Goal: Task Accomplishment & Management: Manage account settings

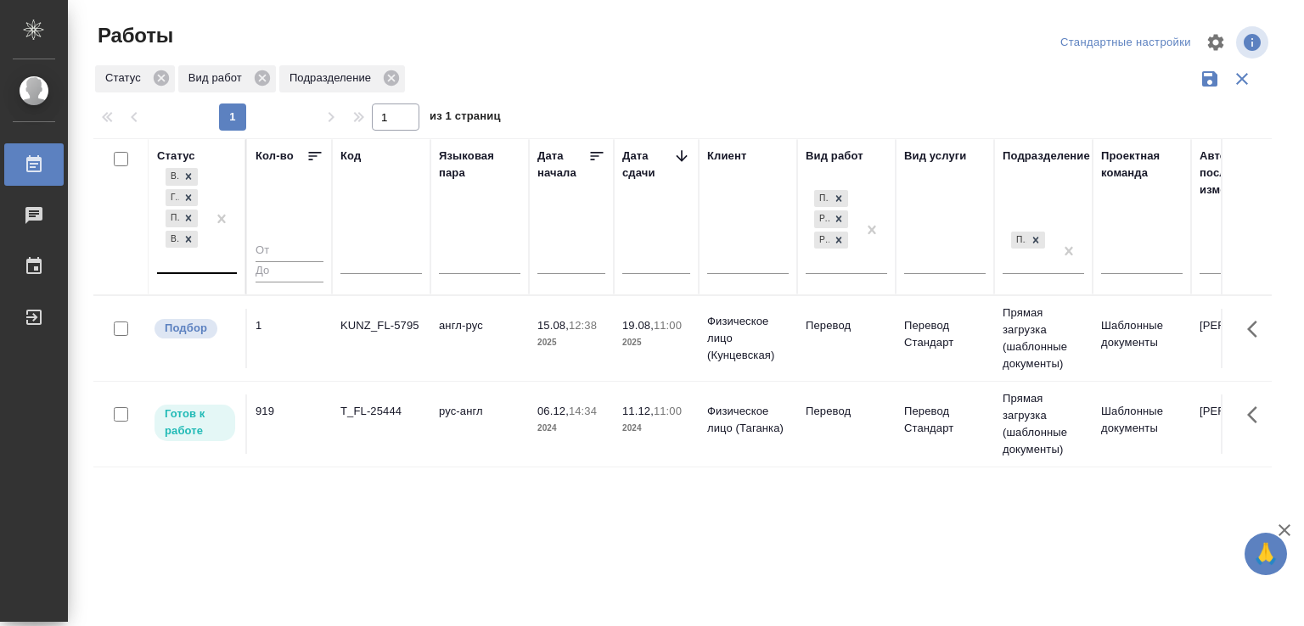
click at [206, 268] on div "В работе [PERSON_NAME] к работе Подбор В ожидании" at bounding box center [181, 219] width 49 height 108
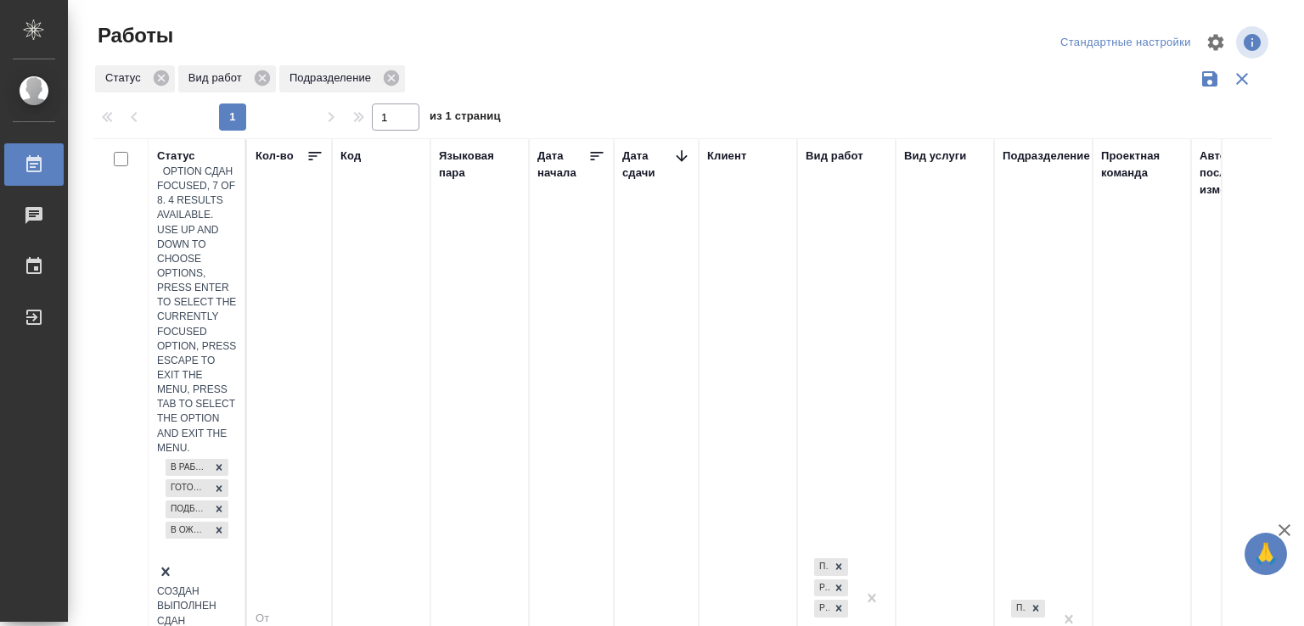
click at [237, 615] on div "Сдан" at bounding box center [197, 622] width 80 height 14
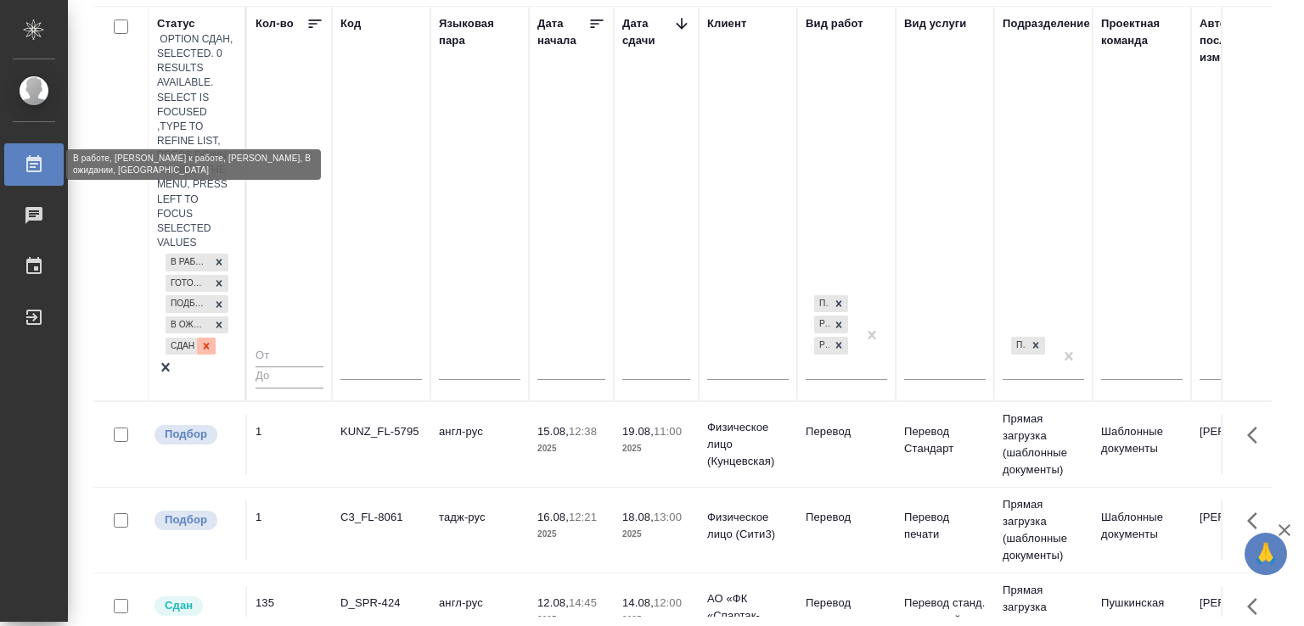
click at [204, 343] on icon at bounding box center [207, 346] width 6 height 6
click at [194, 250] on div "В работе [PERSON_NAME] к работе Подбор В ожидании Сдан" at bounding box center [197, 304] width 80 height 108
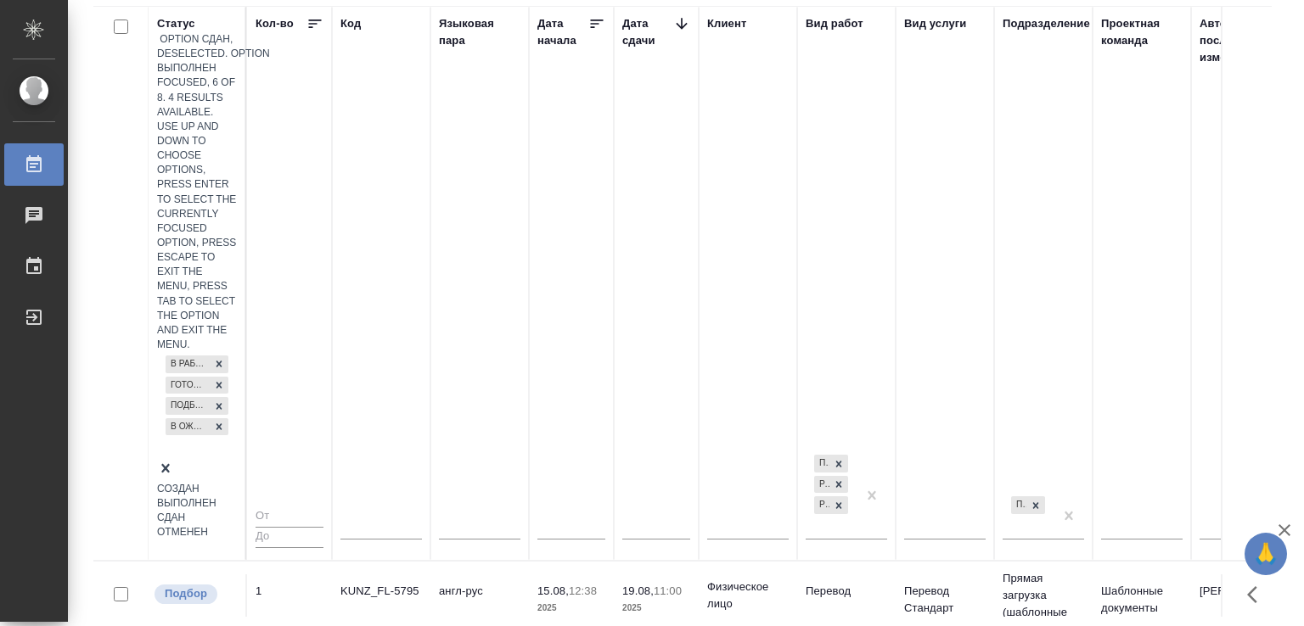
click at [237, 497] on div "Выполнен" at bounding box center [197, 504] width 80 height 14
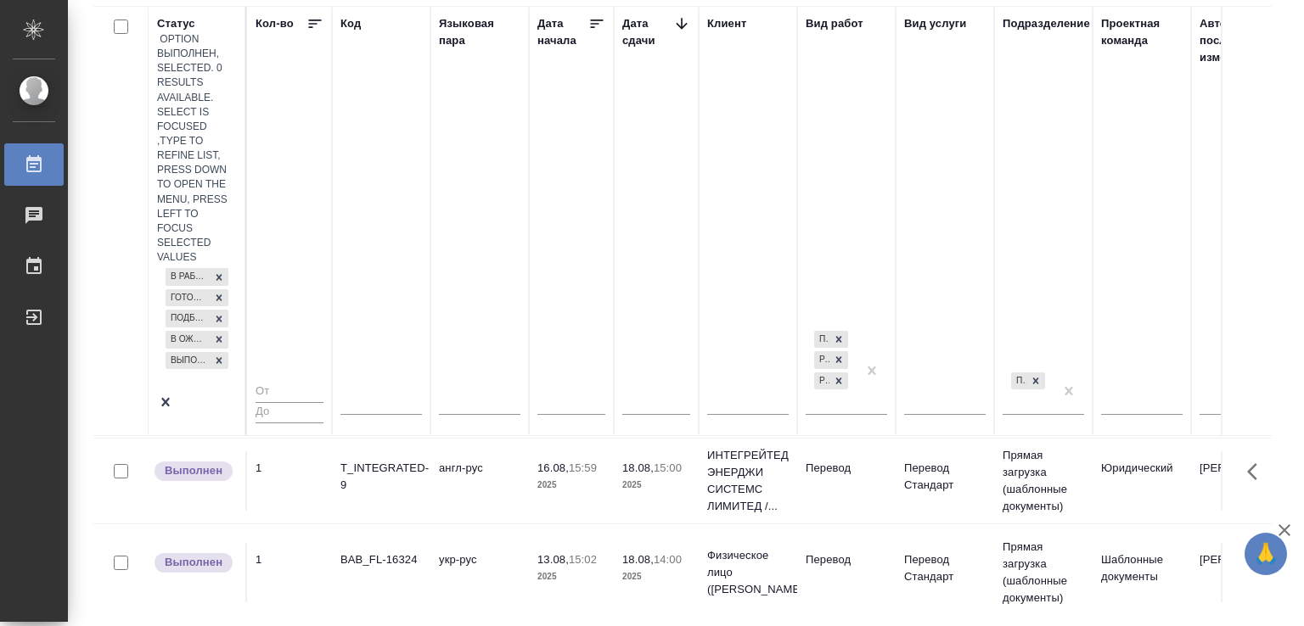
scroll to position [85, 0]
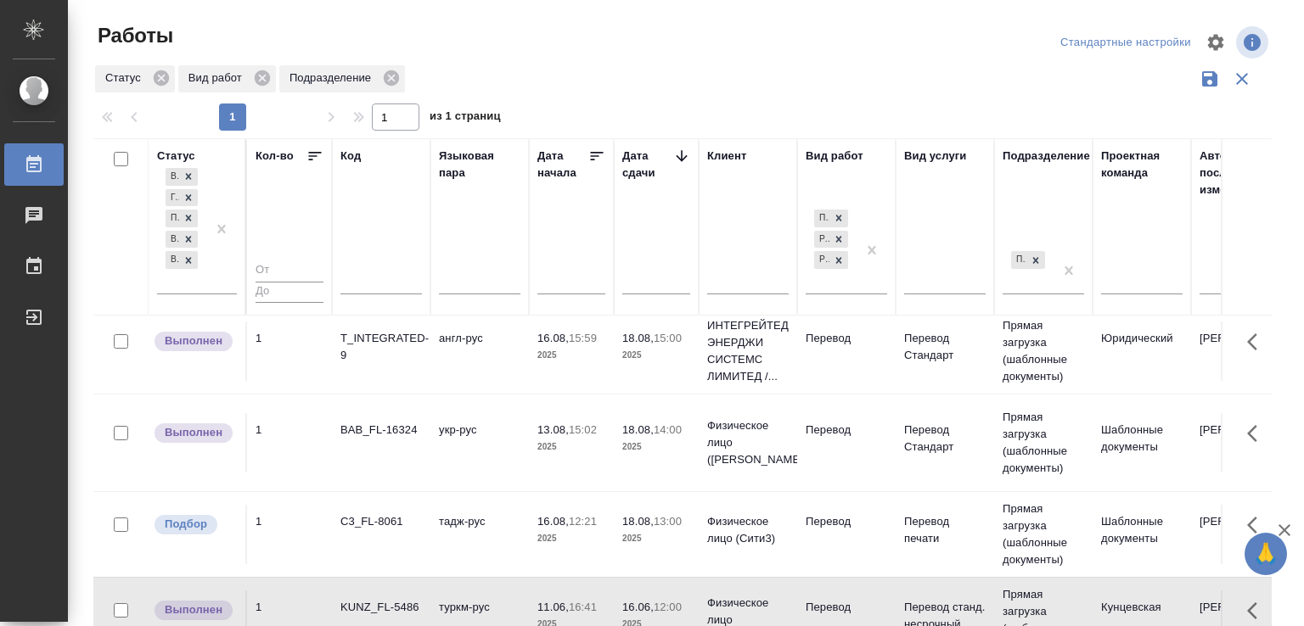
scroll to position [20, 0]
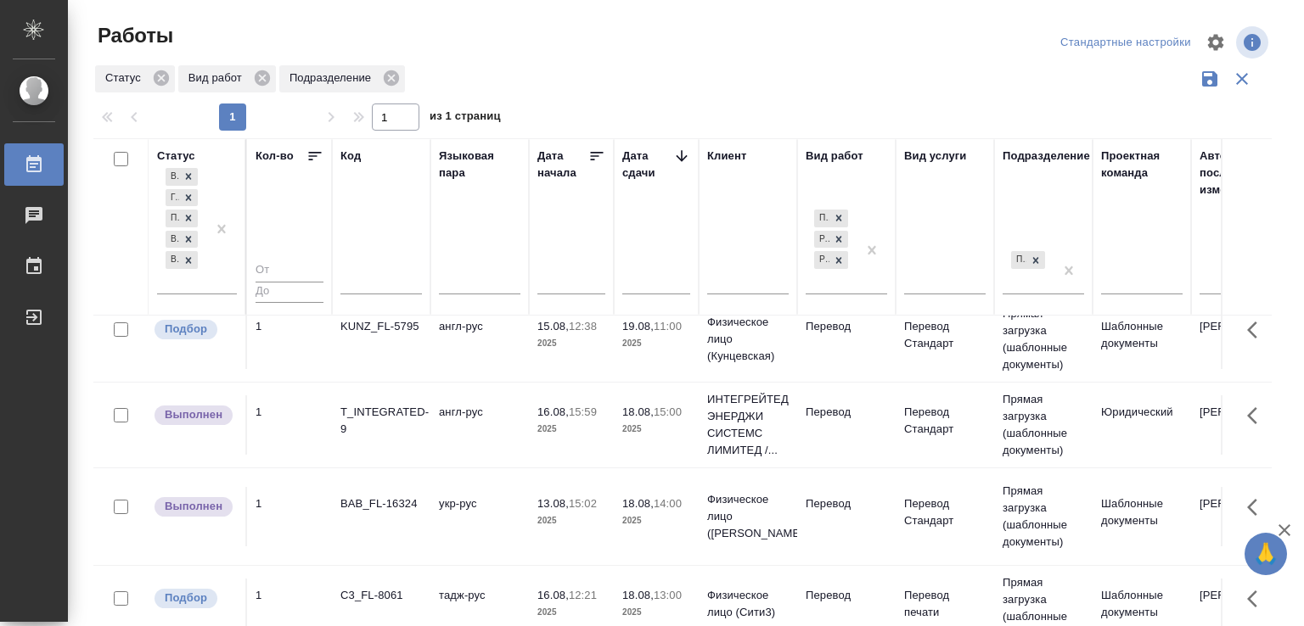
click at [454, 369] on td "укр-рус" at bounding box center [479, 339] width 98 height 59
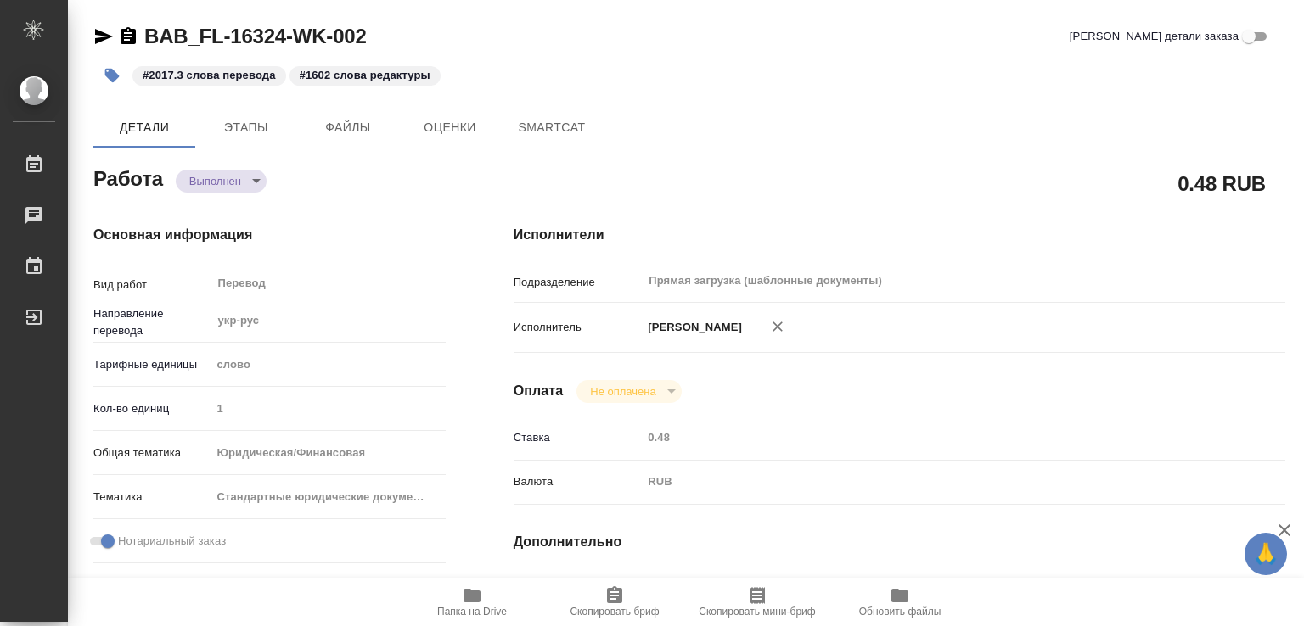
type textarea "x"
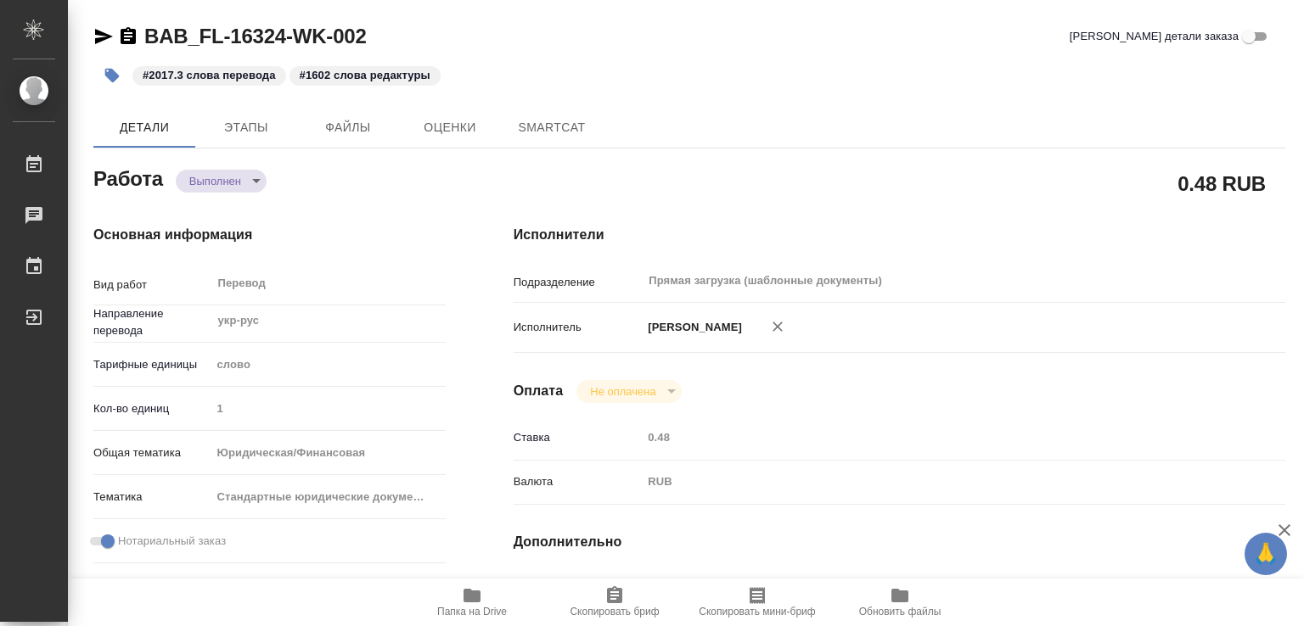
type textarea "x"
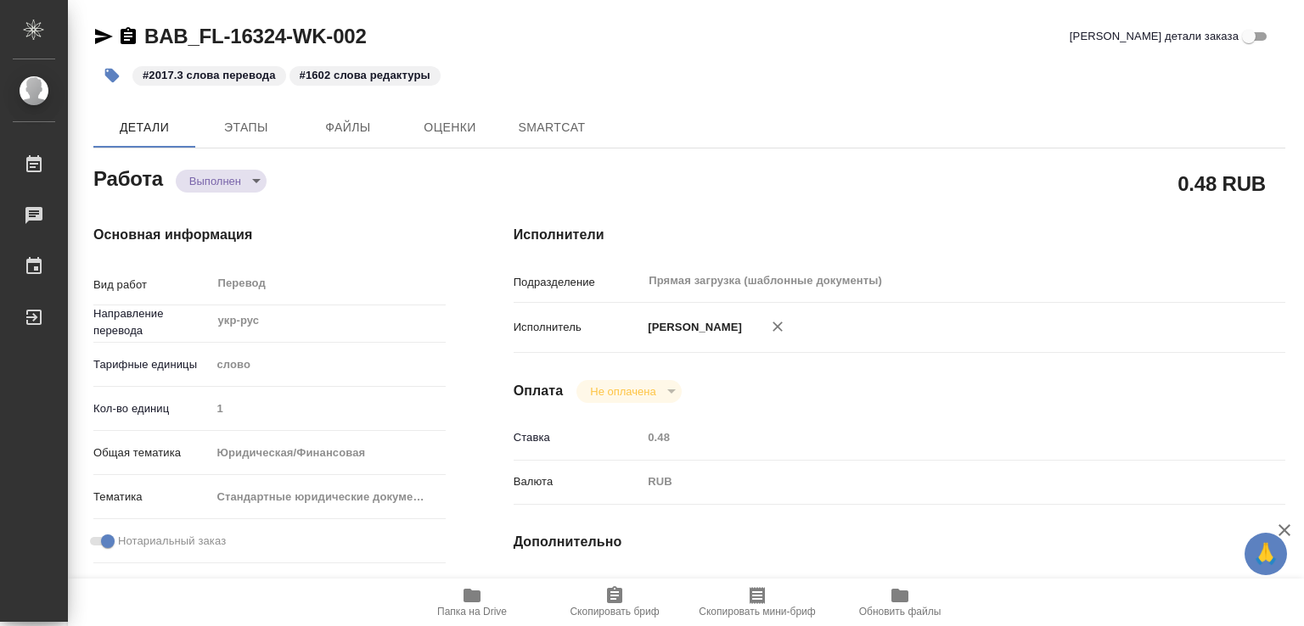
type textarea "x"
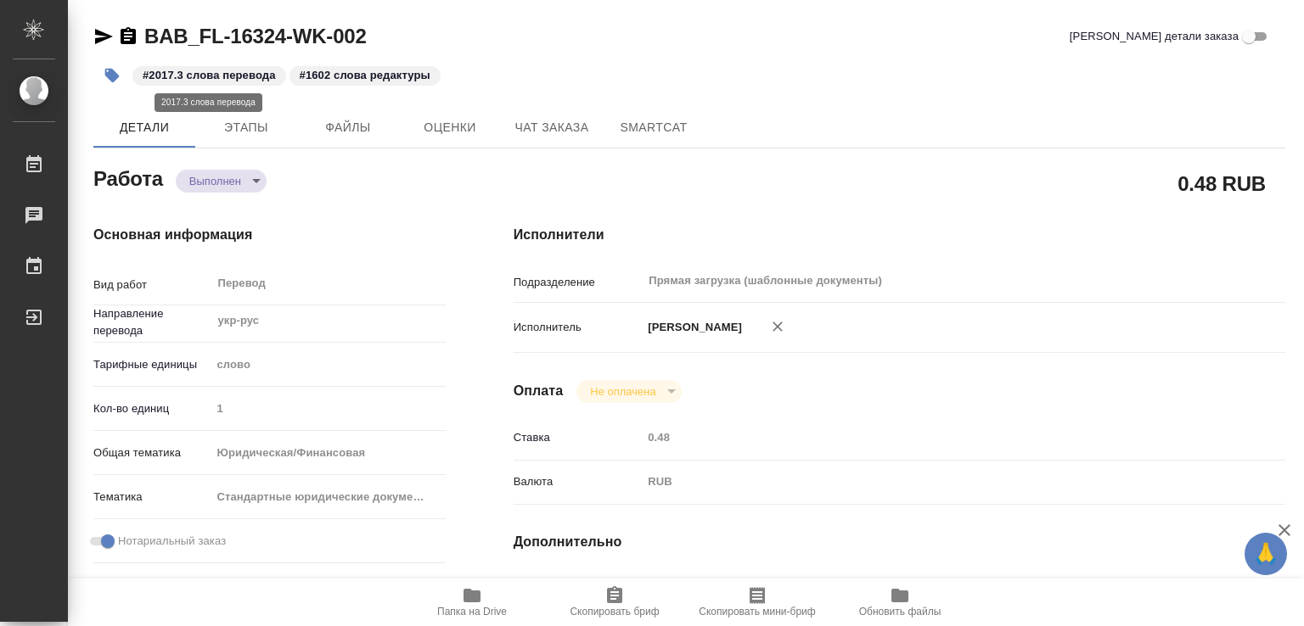
click at [212, 73] on p "#2017.3 слова перевода" at bounding box center [209, 75] width 133 height 17
type textarea "x"
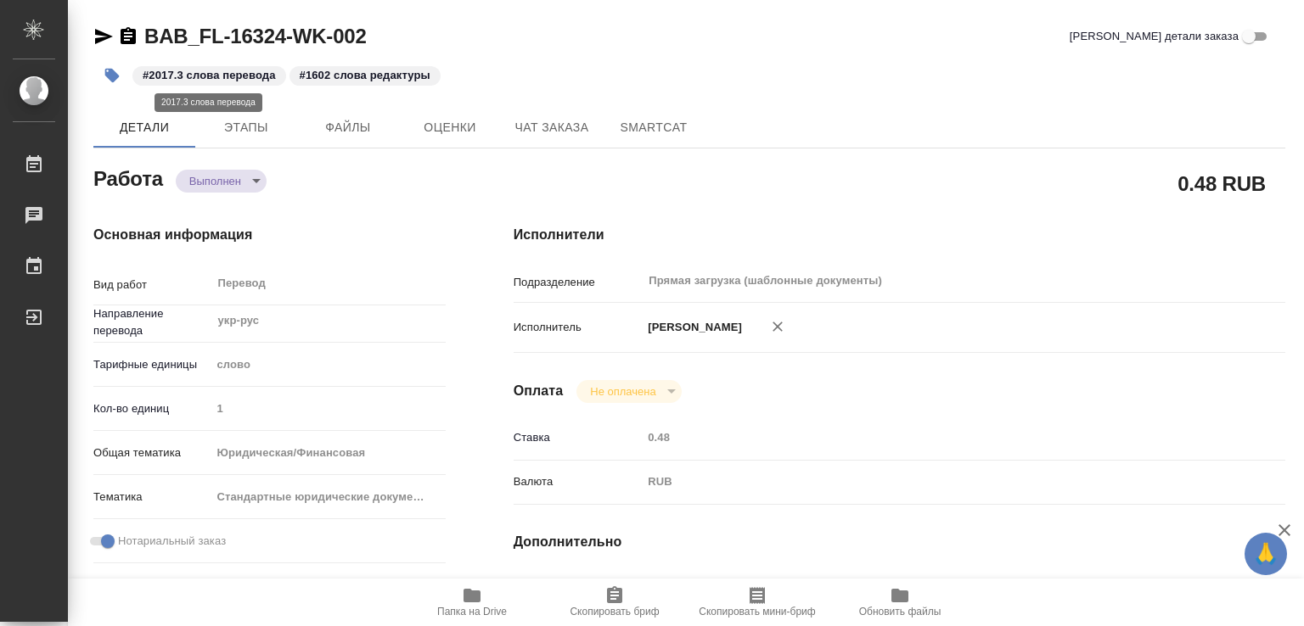
type textarea "x"
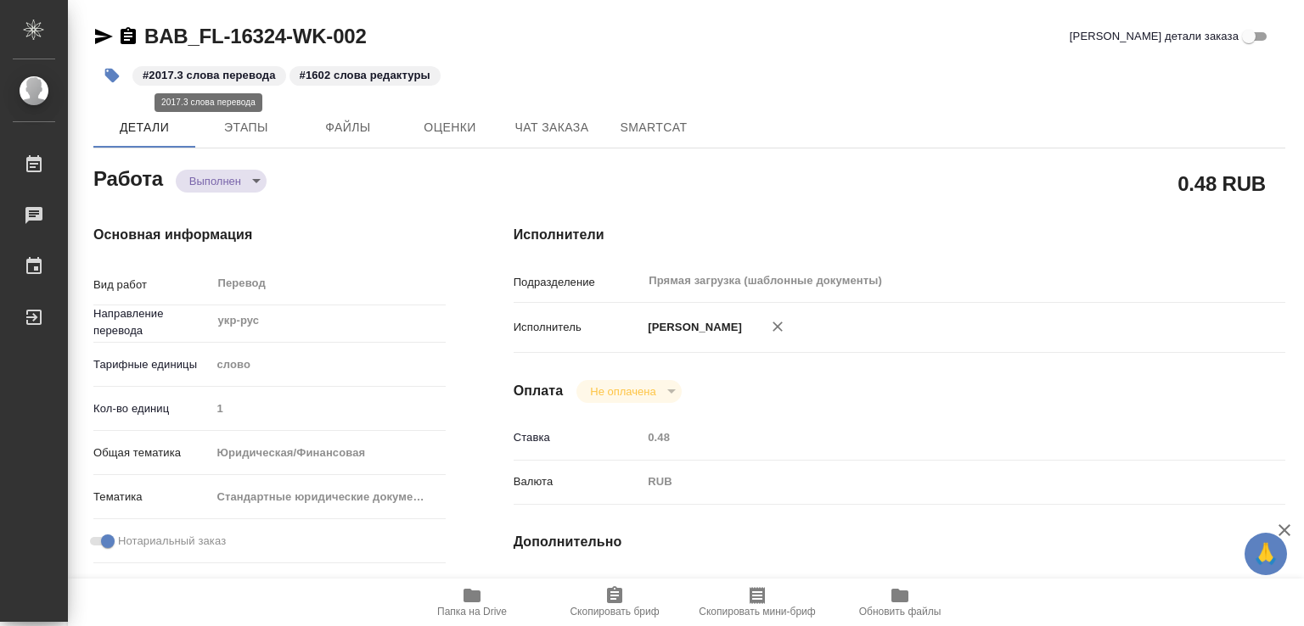
type textarea "x"
click at [112, 76] on icon "button" at bounding box center [112, 76] width 14 height 14
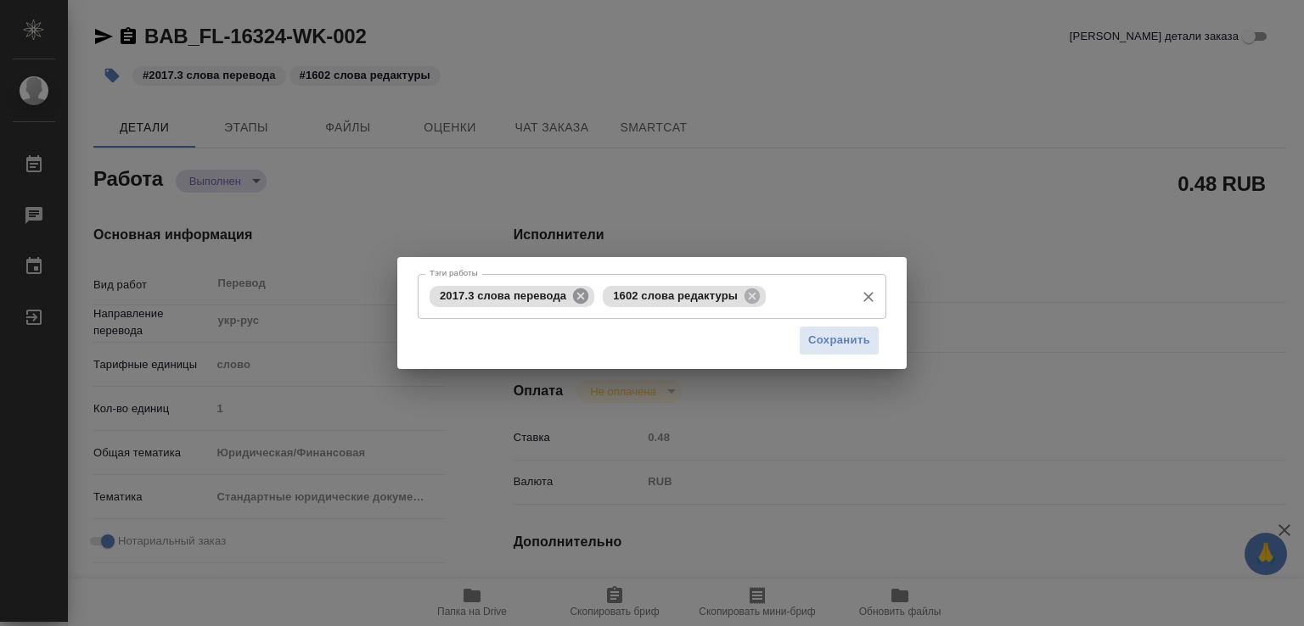
click at [575, 300] on icon at bounding box center [580, 295] width 15 height 15
click at [644, 303] on input "Тэги работы" at bounding box center [722, 296] width 250 height 29
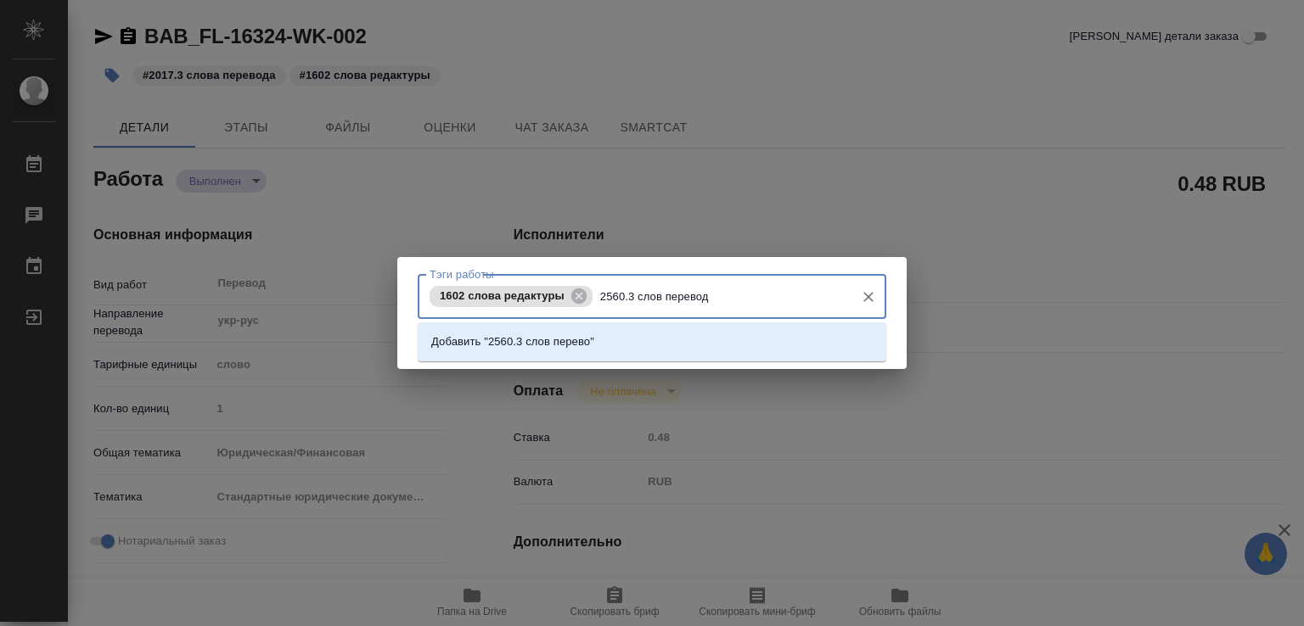
type input "2560.3 слов перевода"
click at [612, 345] on li "Добавить "2560.3 слов перевода"" at bounding box center [652, 342] width 469 height 31
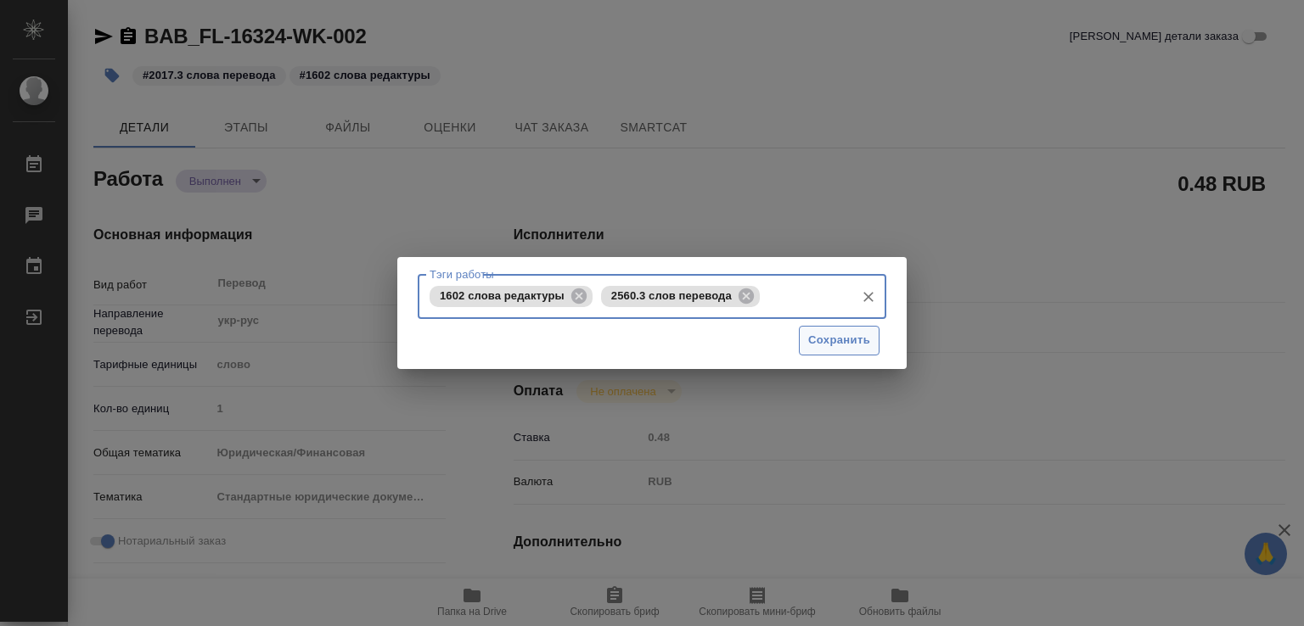
click at [818, 349] on span "Сохранить" at bounding box center [839, 341] width 62 height 20
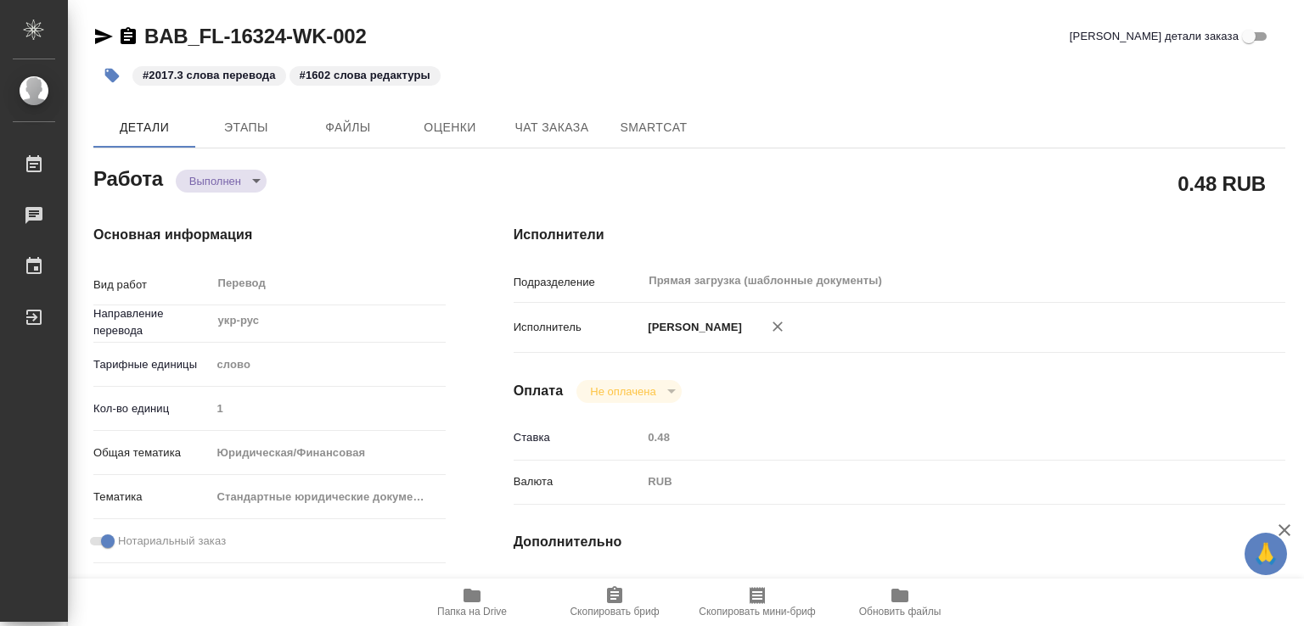
type input "completed"
type textarea "Перевод"
type textarea "x"
type input "укр-рус"
type input "5a8b1489cc6b4906c91bfd90"
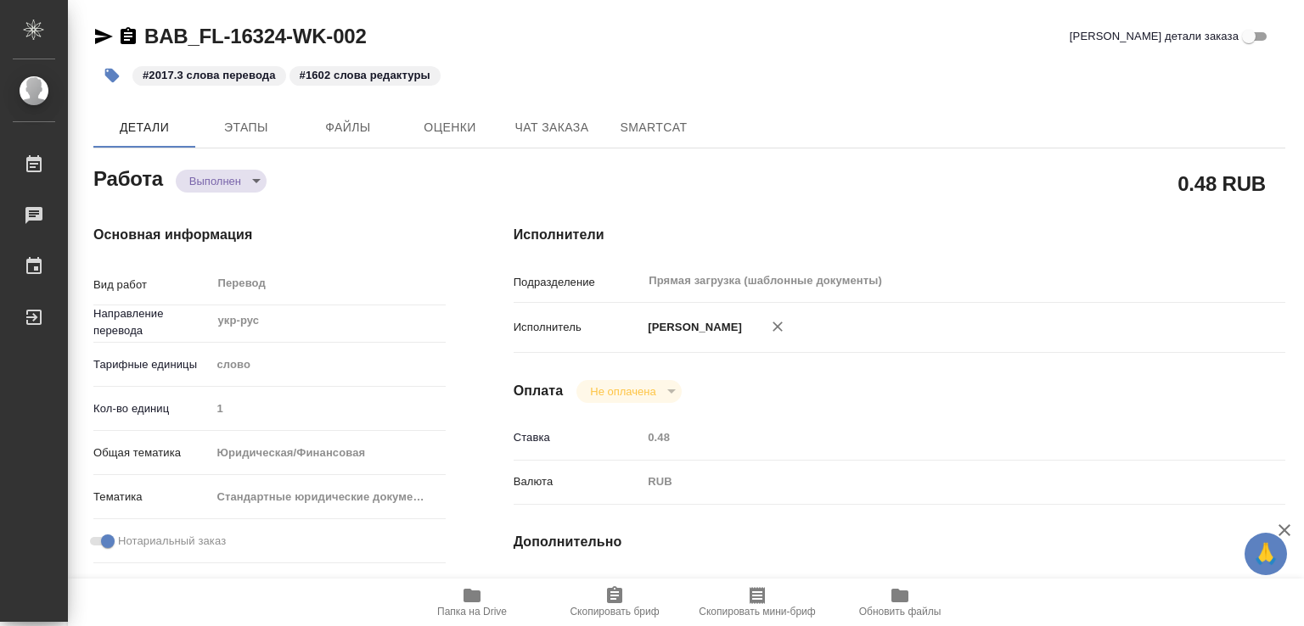
type input "1"
type input "yr-fn"
type input "5f647205b73bc97568ca66bf"
checkbox input "true"
type input "13.08.2025 15:02"
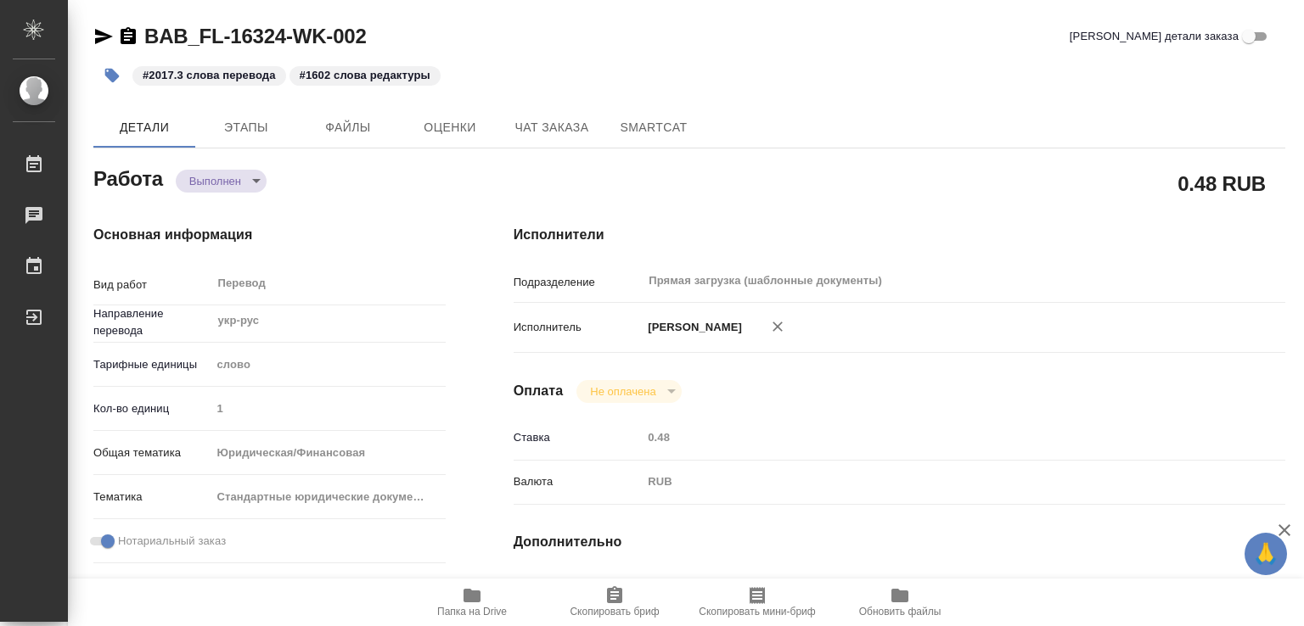
type input "14.08.2025 09:52"
type input "18.08.2025 14:00"
type input "18.08.2025 00:07"
type input "18.08.2025 16:00"
type input "Прямая загрузка (шаблонные документы)"
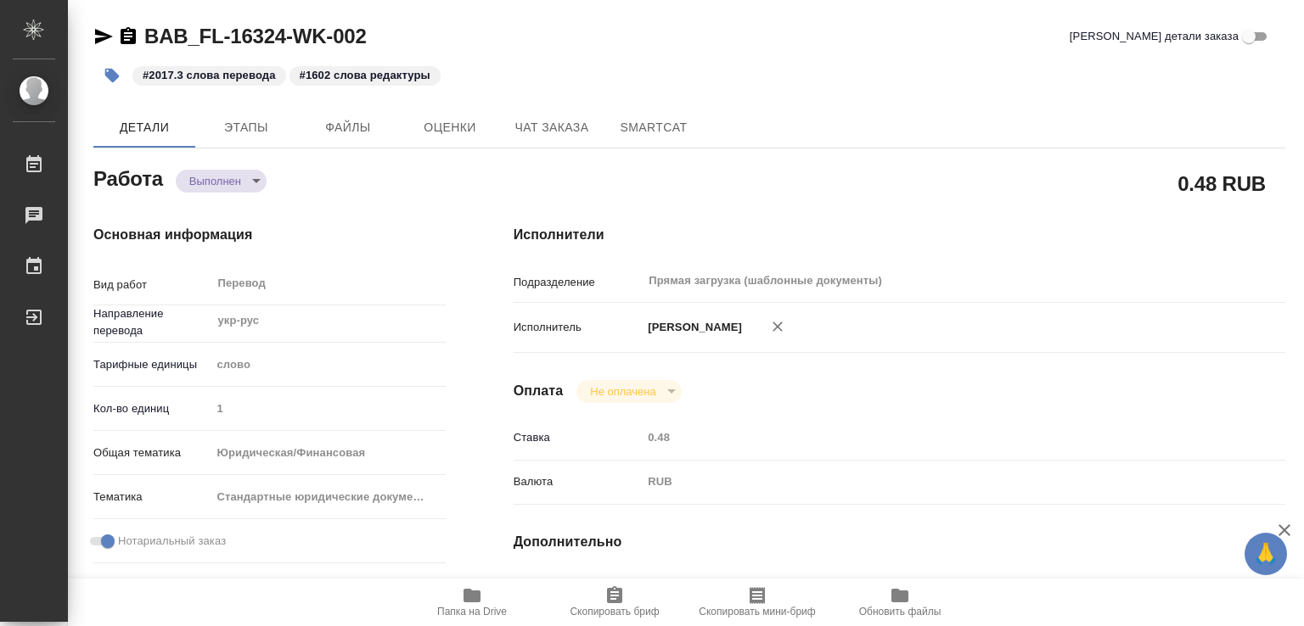
type input "notPayed"
type input "0.48"
type input "RUB"
type input "[PERSON_NAME]"
type textarea "в ск"
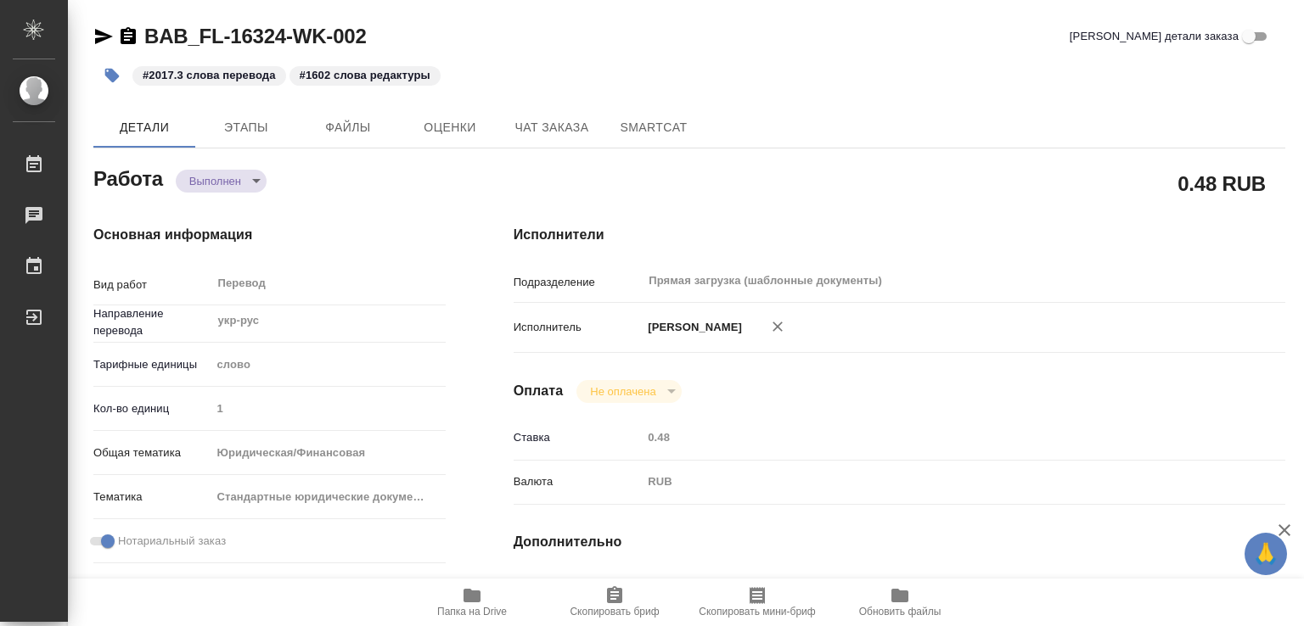
type textarea "x"
type textarea "/Clients/FL_BAB/Orders/BAB_FL-16324/Translated/BAB_FL-16324-WK-002"
type textarea "x"
type input "BAB_FL-16324"
type input "Перевод Стандарт"
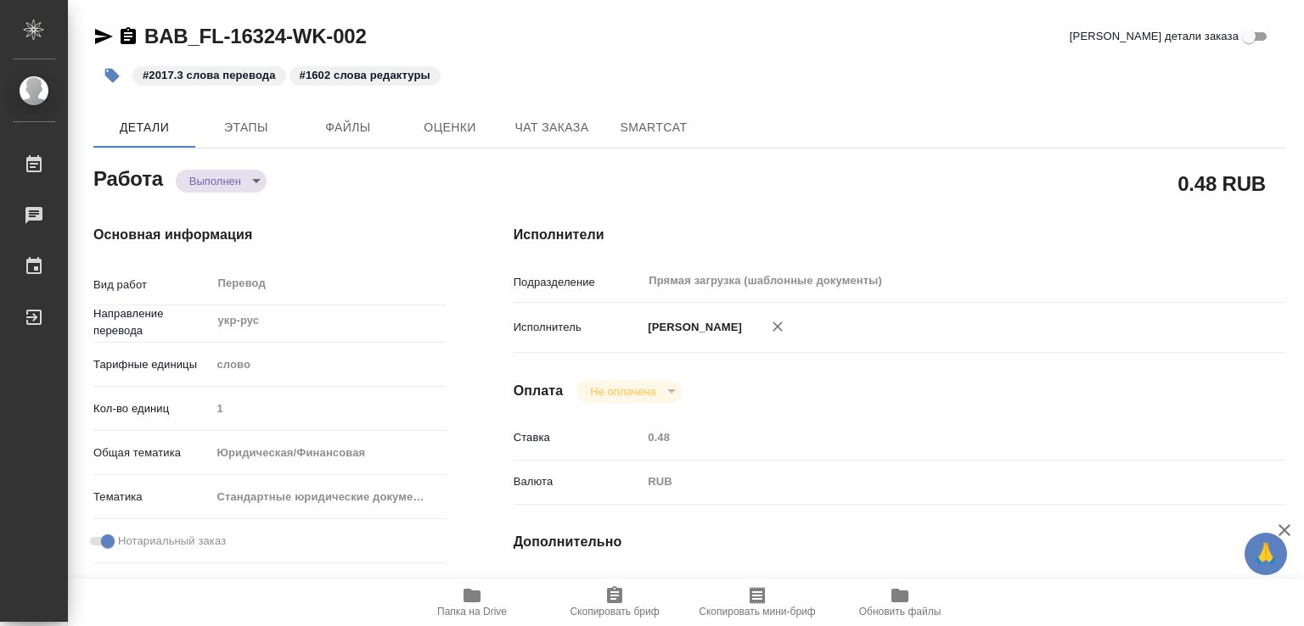
type input "Корректура, Редактура, Перевод, Постредактура машинного перевода, Приёмка по ка…"
type input "[PERSON_NAME]"
type input "/Clients/FL_BAB/Orders/BAB_FL-16324"
type textarea "x"
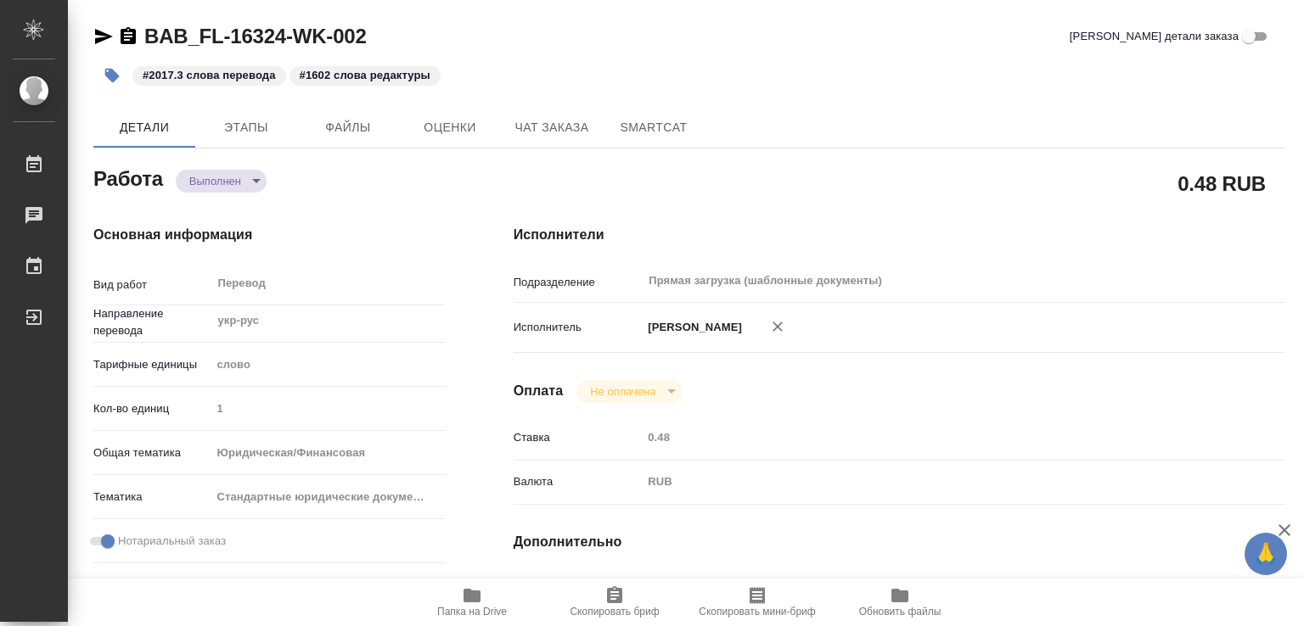
type textarea "картимночки по возм сохраняем"
type textarea "x"
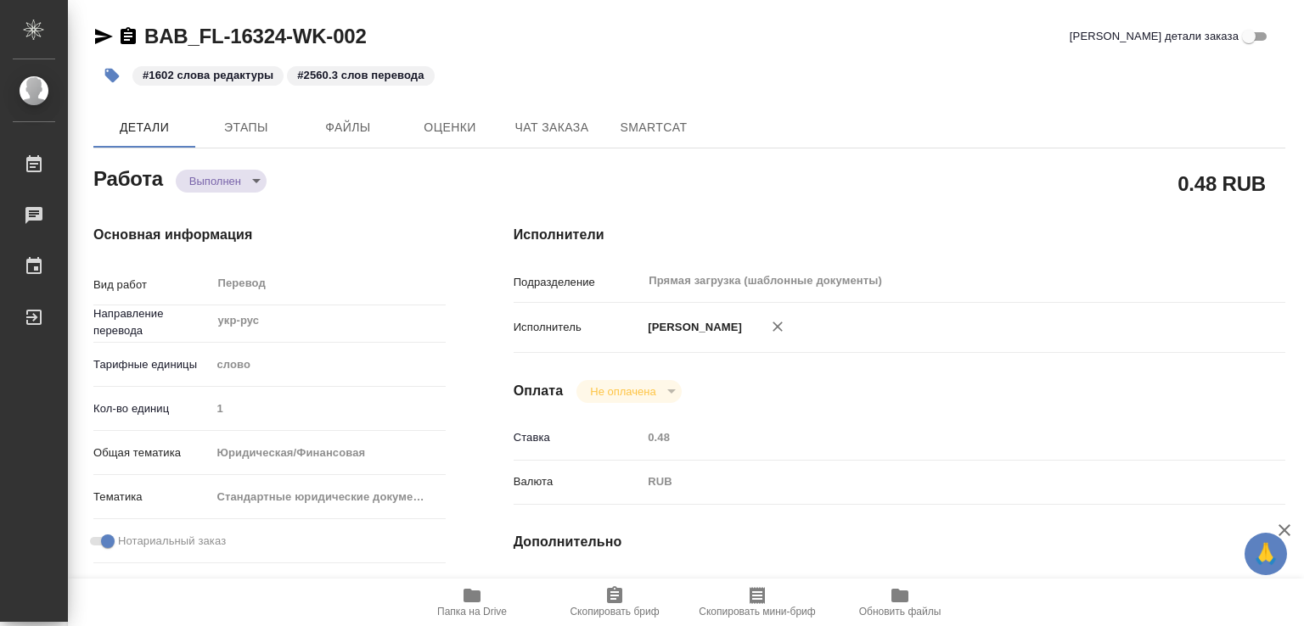
type textarea "x"
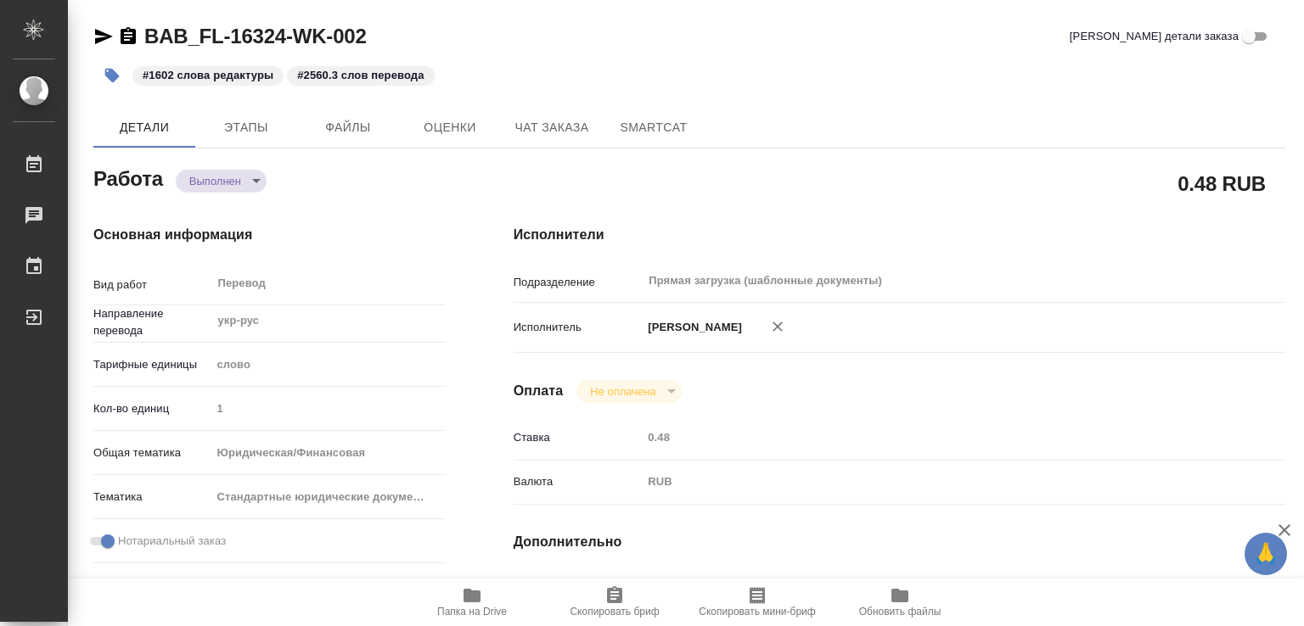
type textarea "x"
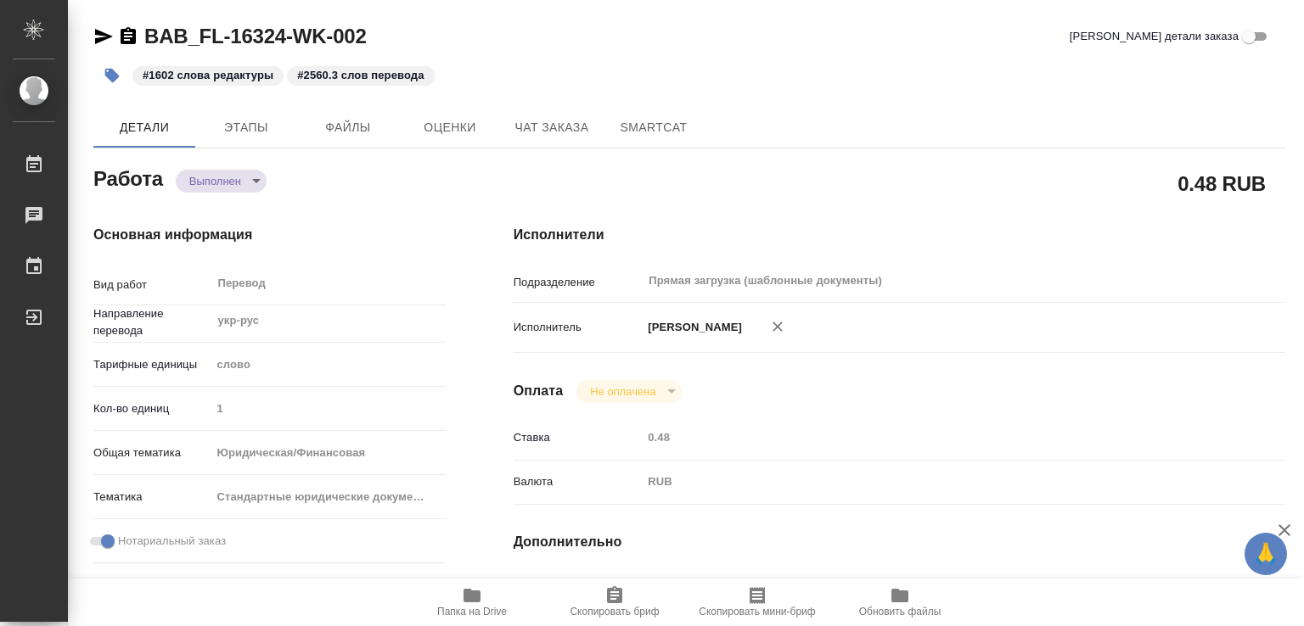
type textarea "x"
